Goal: Check status: Check status

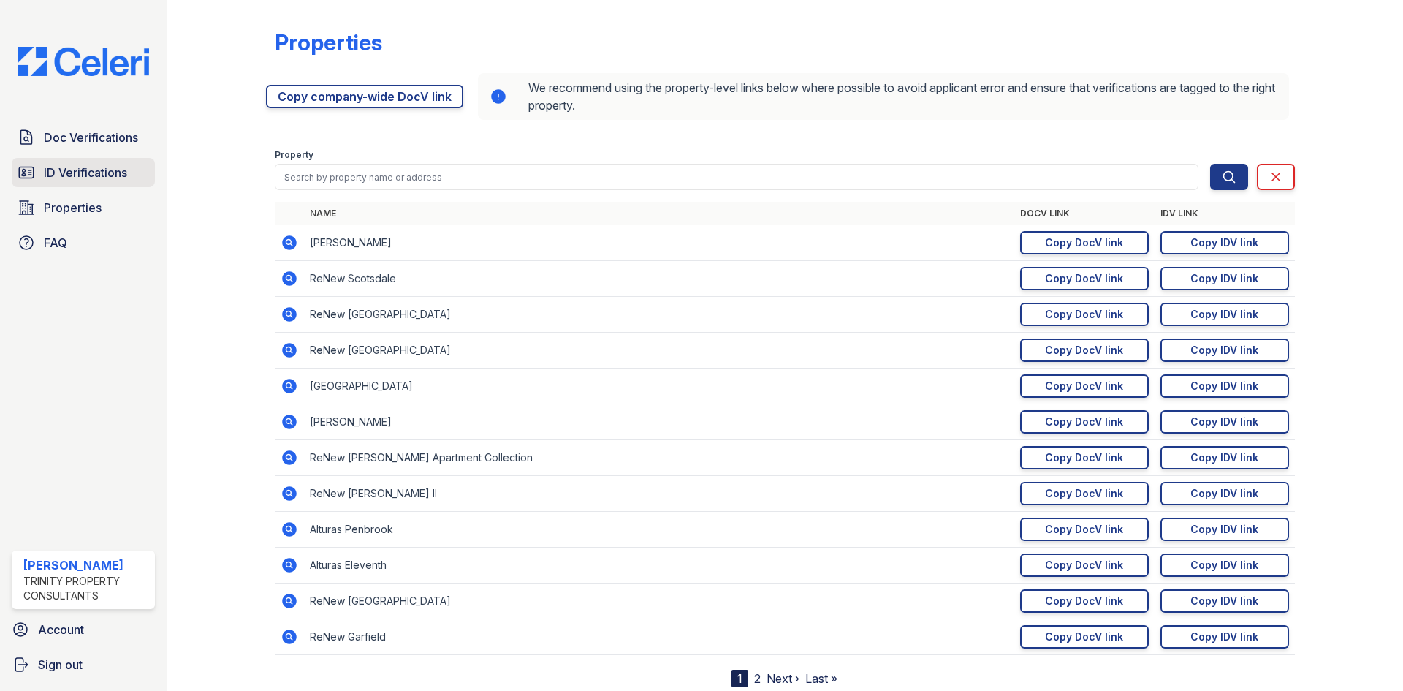
click at [100, 162] on link "ID Verifications" at bounding box center [83, 172] width 143 height 29
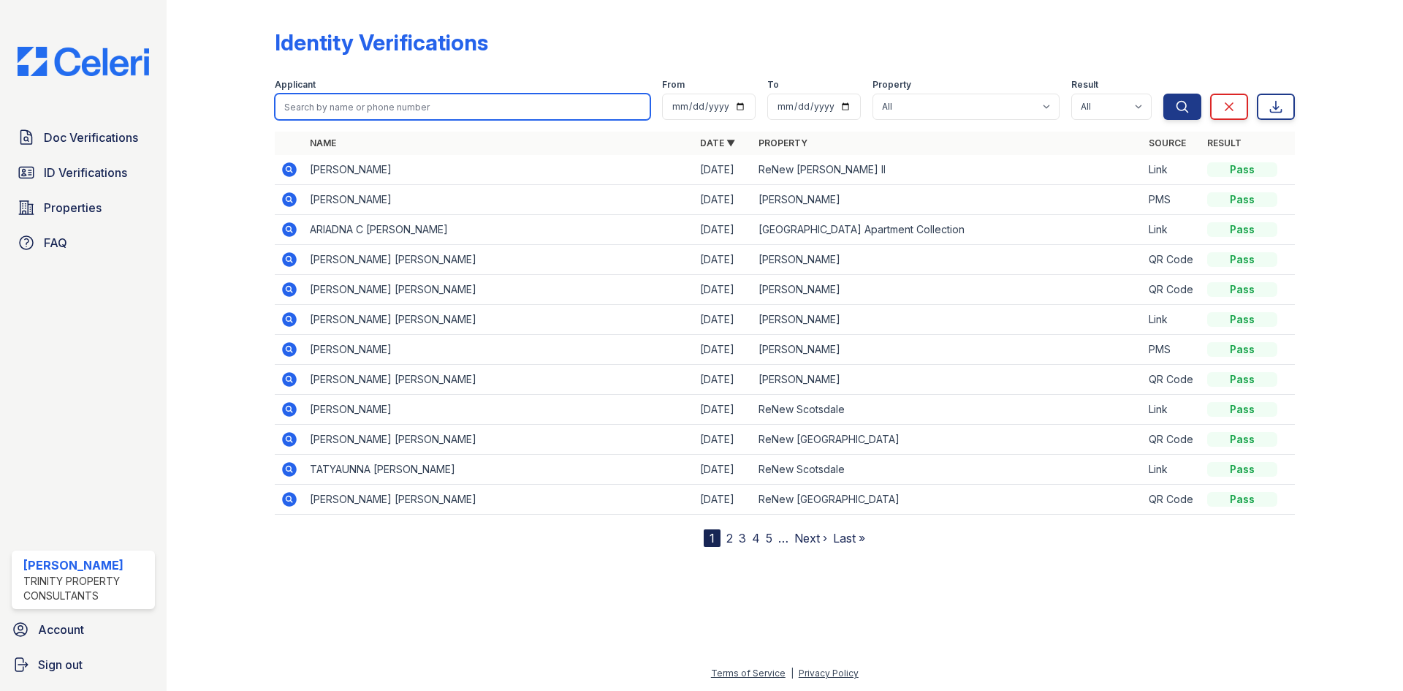
click at [559, 107] on input "search" at bounding box center [463, 107] width 376 height 26
click at [450, 109] on input "search" at bounding box center [463, 107] width 376 height 26
type input "Mark"
click at [1164, 94] on button "Search" at bounding box center [1183, 107] width 38 height 26
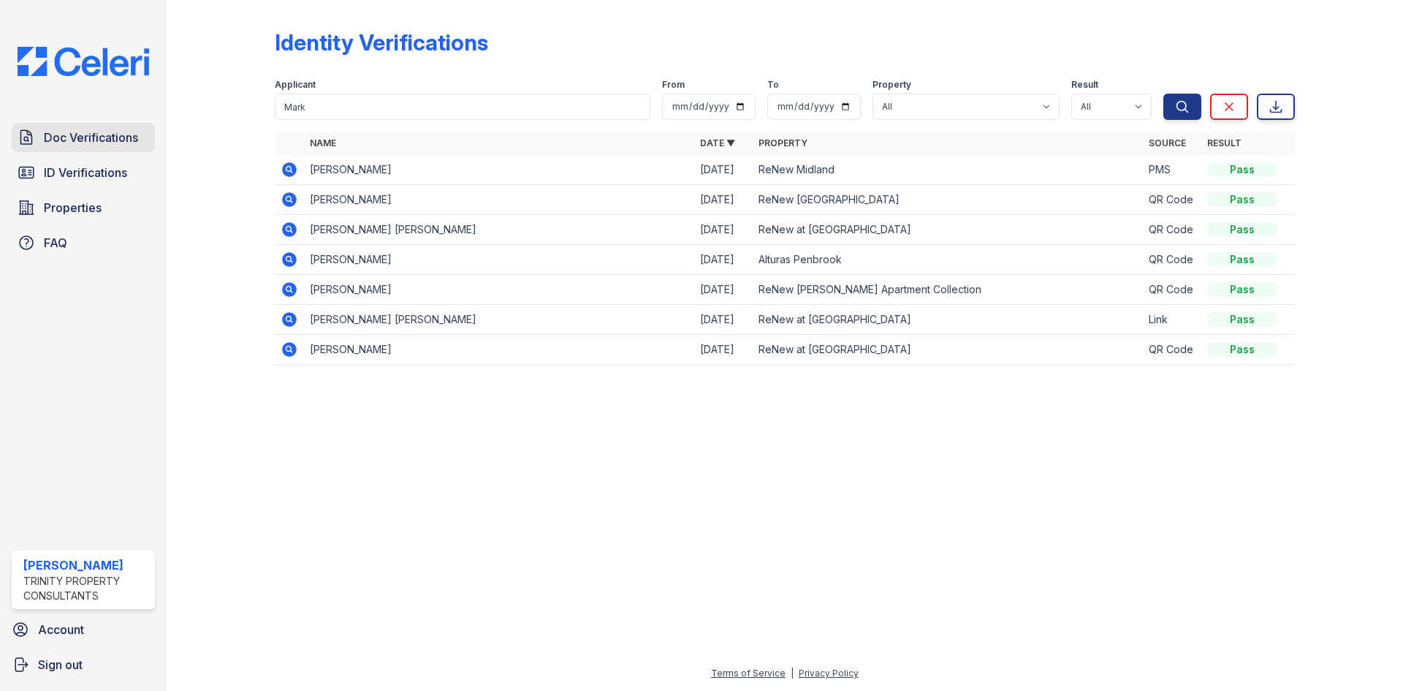
click at [72, 143] on span "Doc Verifications" at bounding box center [91, 138] width 94 height 18
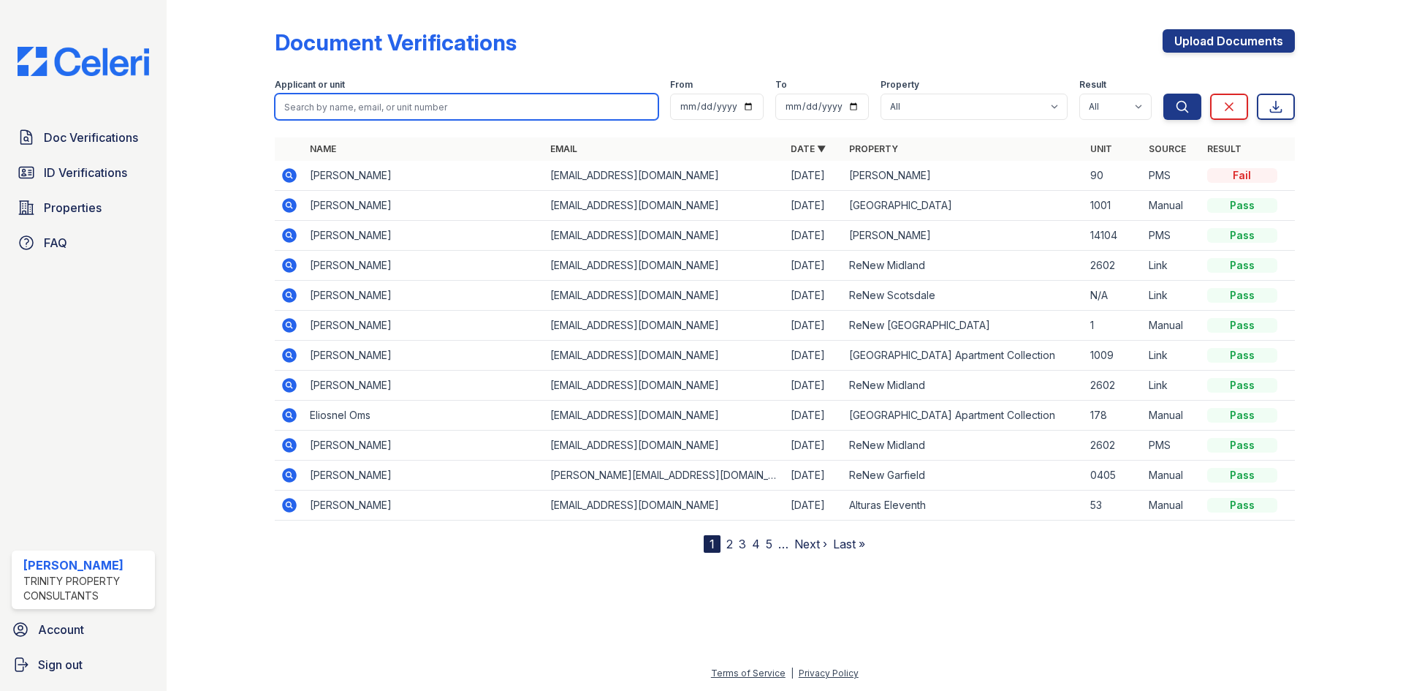
click at [542, 104] on input "search" at bounding box center [467, 107] width 384 height 26
type input "Mark"
click at [1164, 94] on button "Search" at bounding box center [1183, 107] width 38 height 26
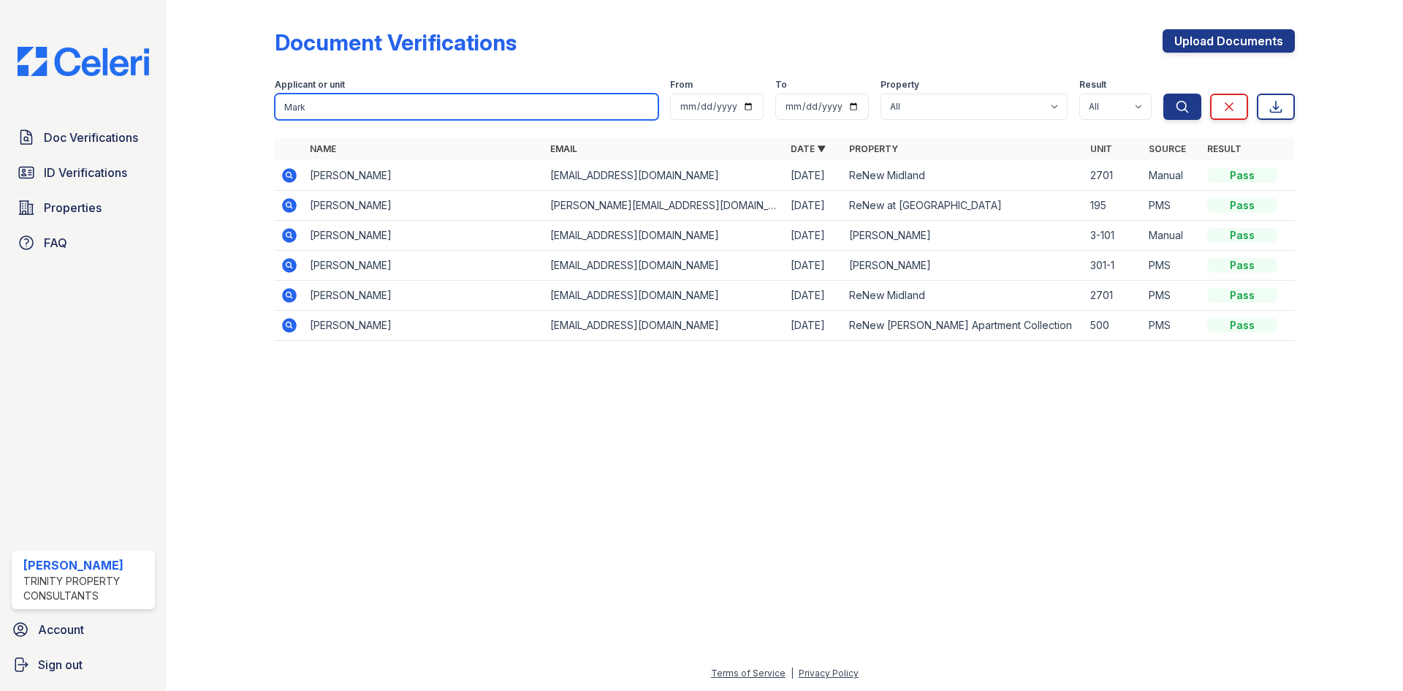
click at [527, 108] on input "Mark" at bounding box center [467, 107] width 384 height 26
type input "M"
click at [1164, 94] on button "Search" at bounding box center [1183, 107] width 38 height 26
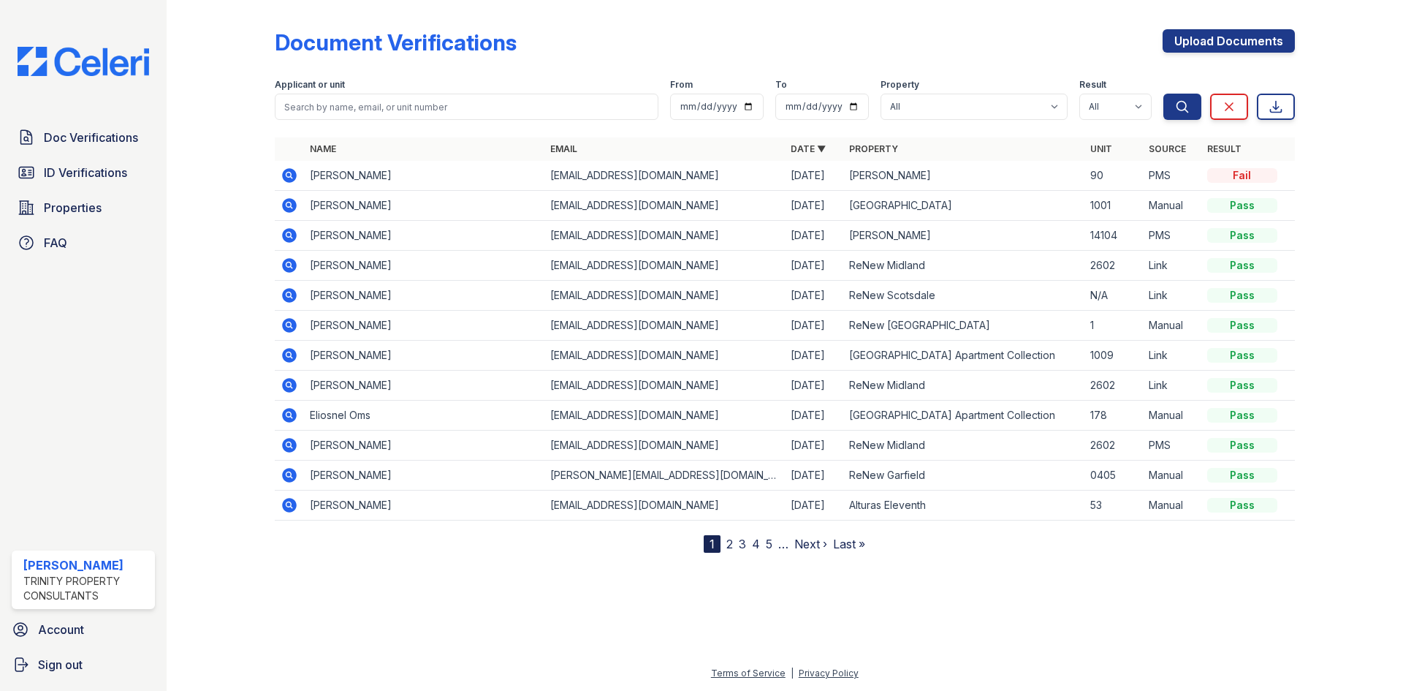
click at [291, 616] on div at bounding box center [785, 620] width 1190 height 88
